Goal: Navigation & Orientation: Find specific page/section

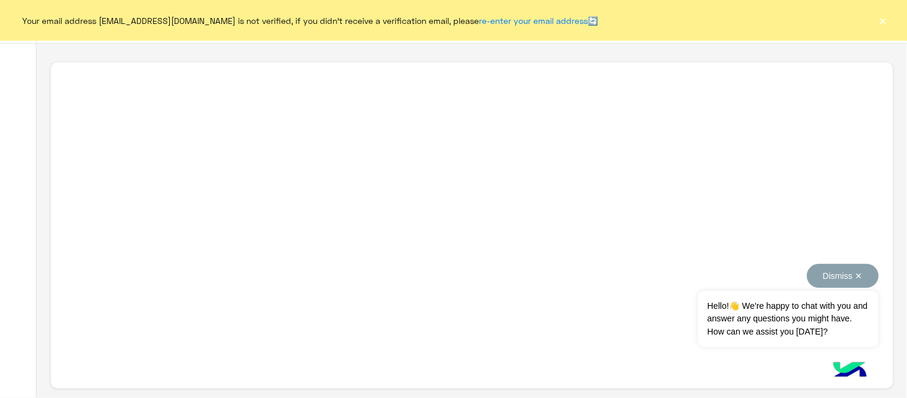
click at [849, 273] on button "Dismiss ✕" at bounding box center [844, 276] width 72 height 24
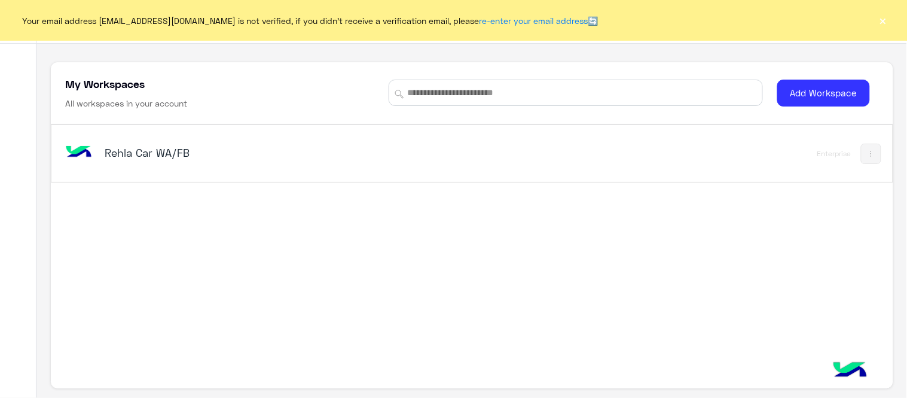
click at [888, 15] on button "×" at bounding box center [884, 20] width 12 height 12
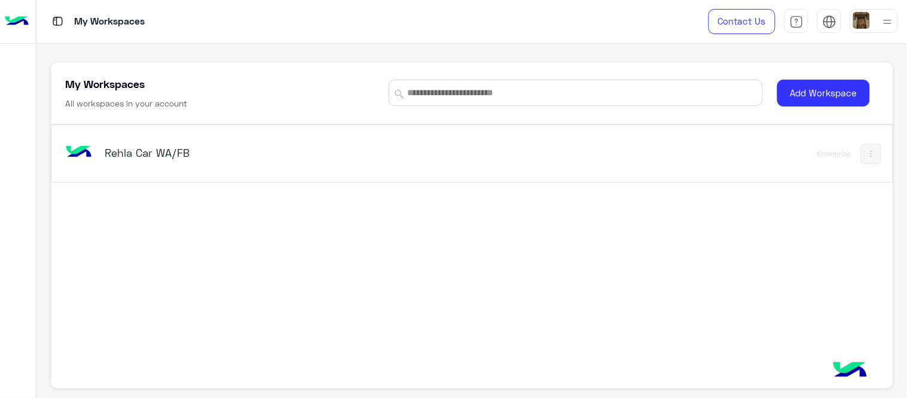
click at [176, 150] on h5 "Rehla Car WA/FB" at bounding box center [252, 152] width 295 height 14
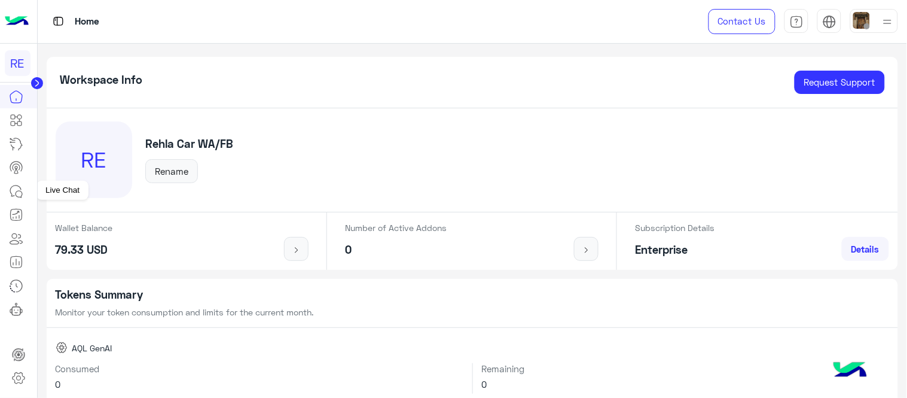
click at [16, 189] on icon at bounding box center [16, 191] width 14 height 14
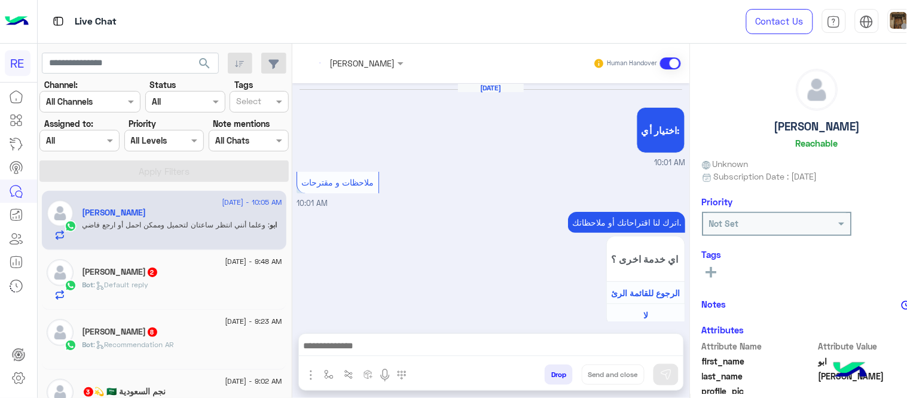
scroll to position [319, 0]
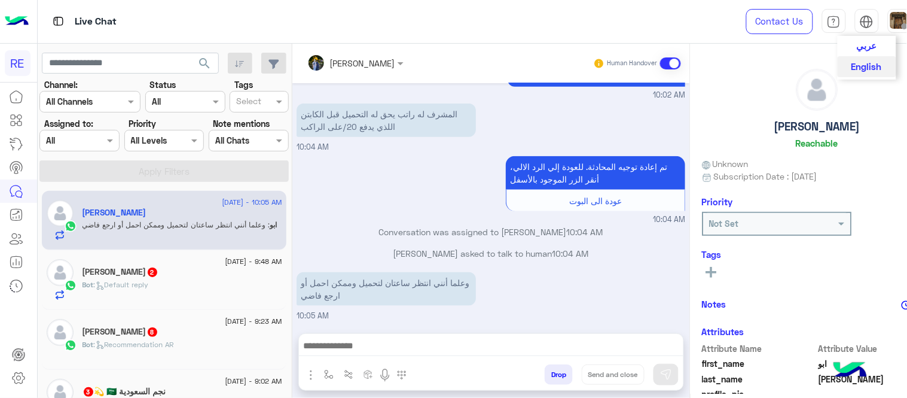
click at [857, 41] on span "عربي" at bounding box center [867, 45] width 20 height 11
